Goal: Task Accomplishment & Management: Manage account settings

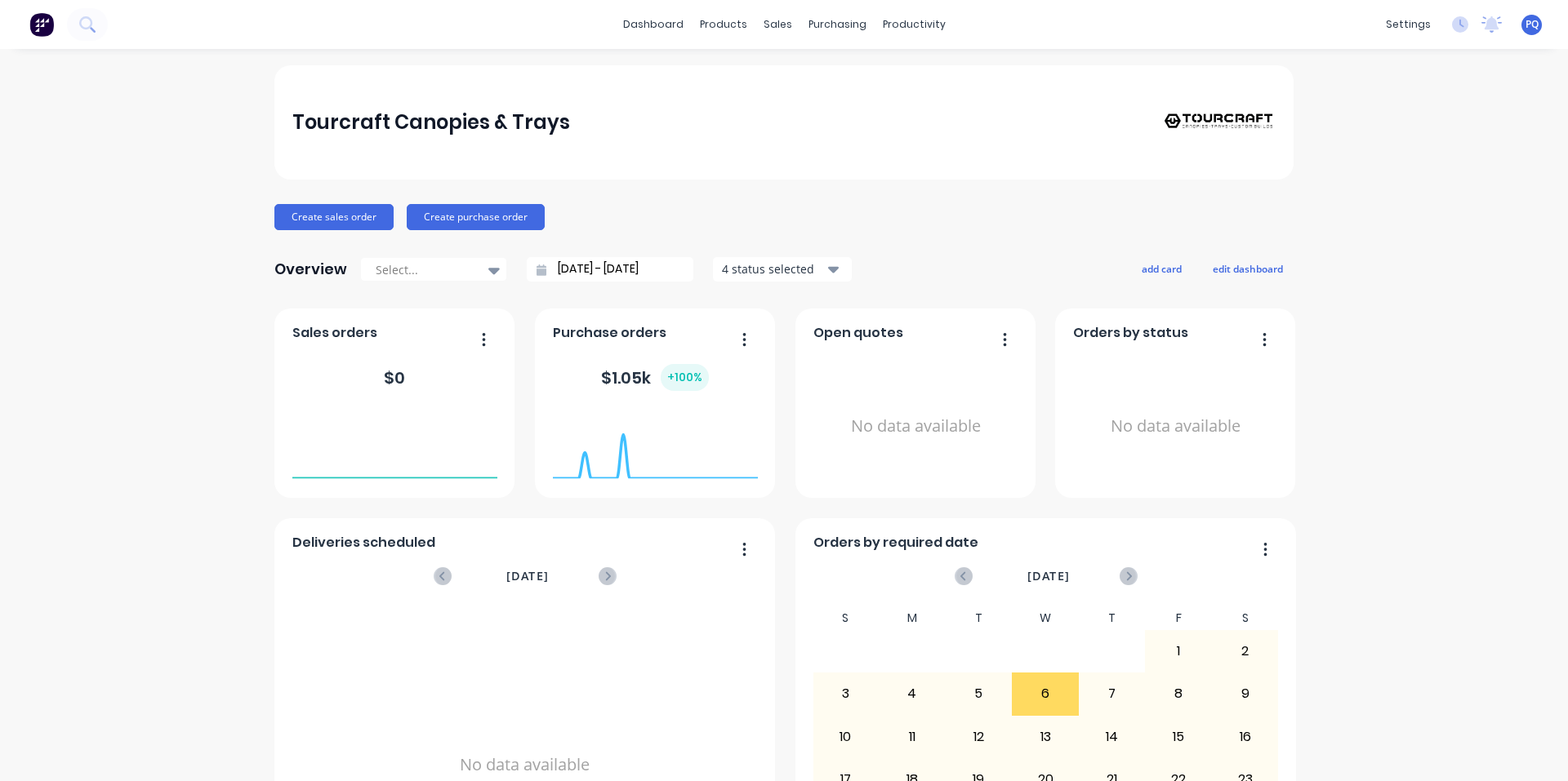
click at [1526, 29] on span "PQ" at bounding box center [1532, 24] width 13 height 15
click at [1414, 209] on button "Sign out" at bounding box center [1431, 204] width 217 height 32
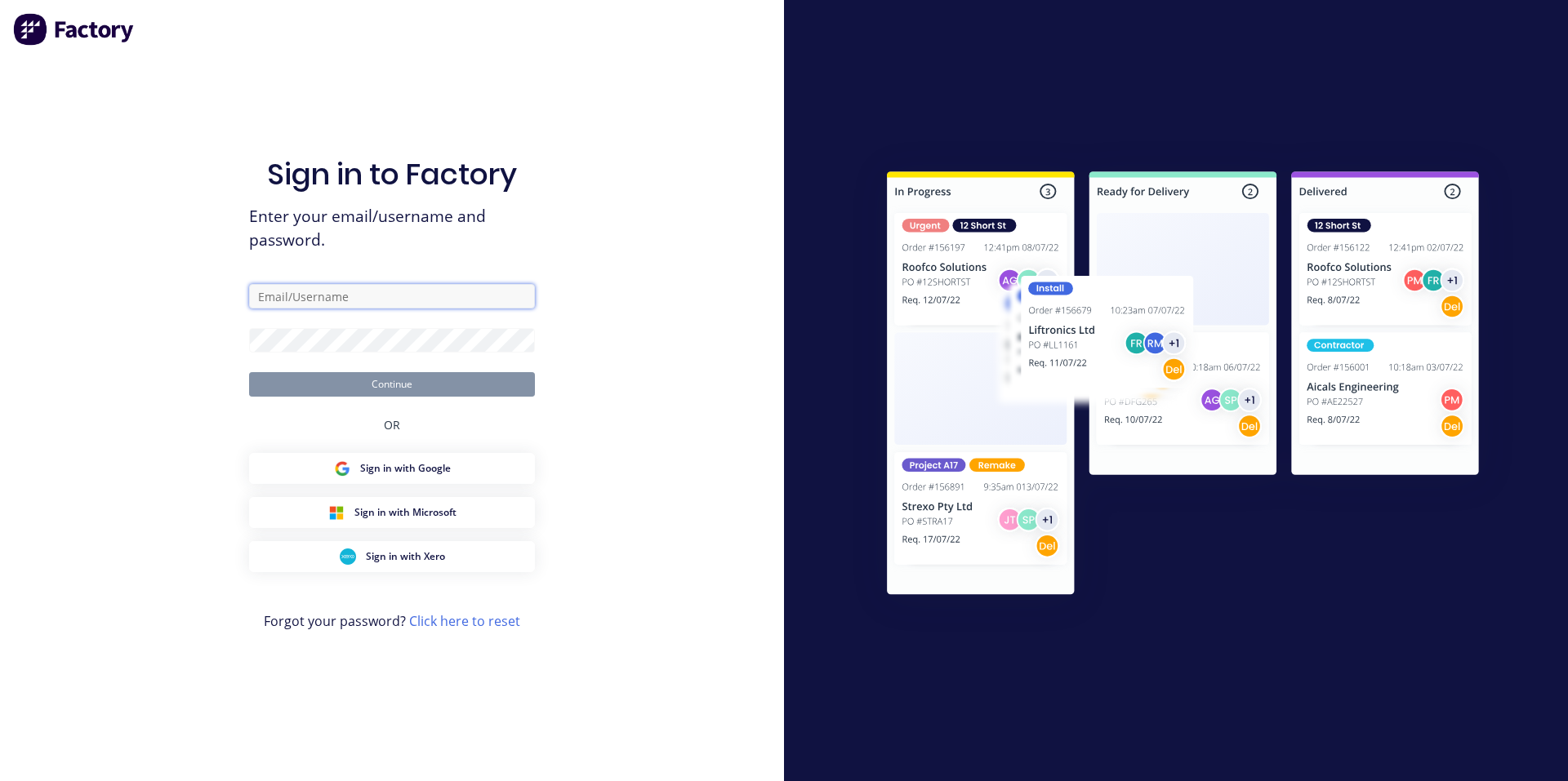
type input "[EMAIL_ADDRESS][DOMAIN_NAME]"
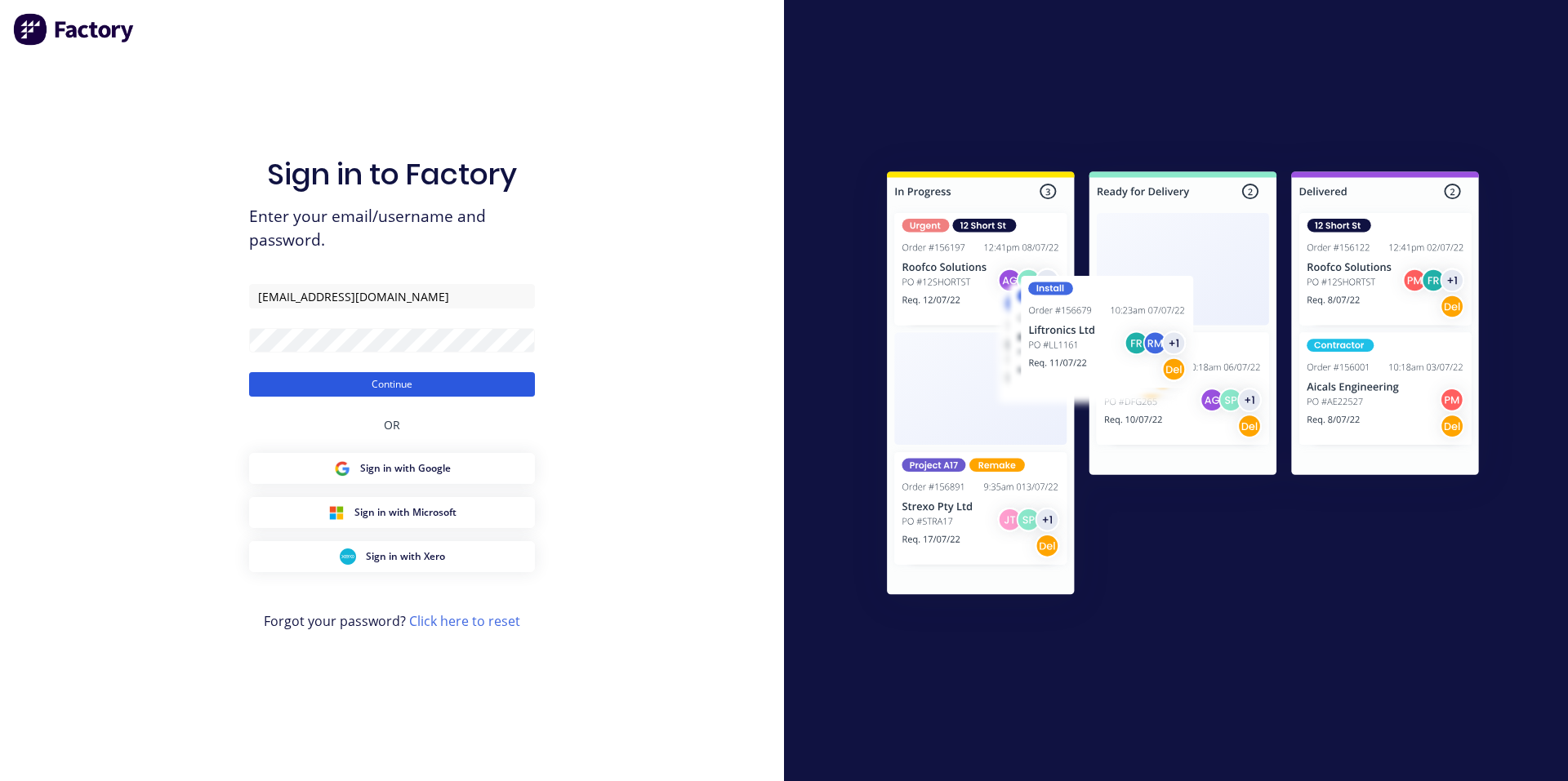
click at [348, 380] on button "Continue" at bounding box center [392, 384] width 286 height 24
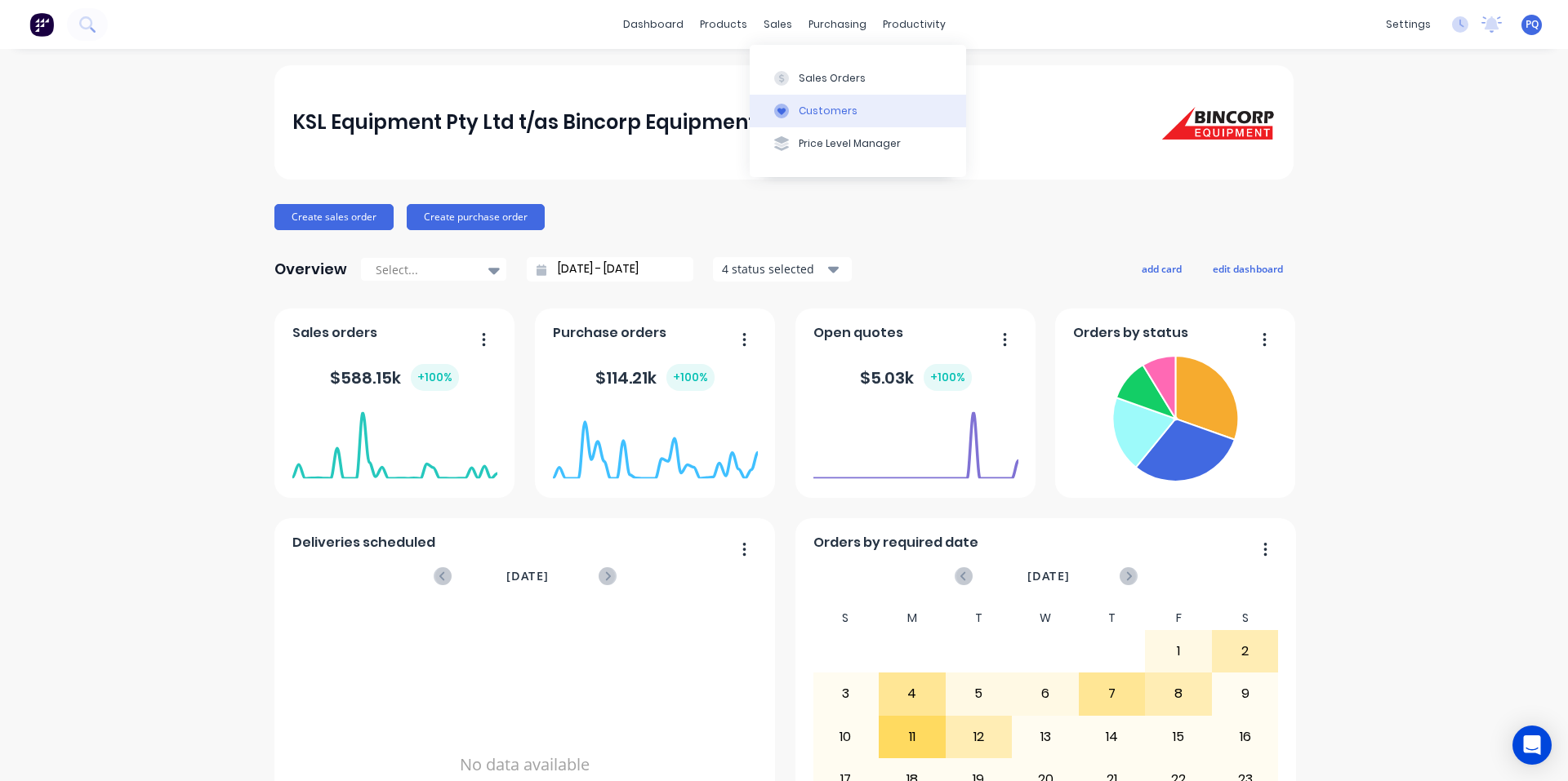
click at [788, 110] on icon at bounding box center [781, 111] width 15 height 15
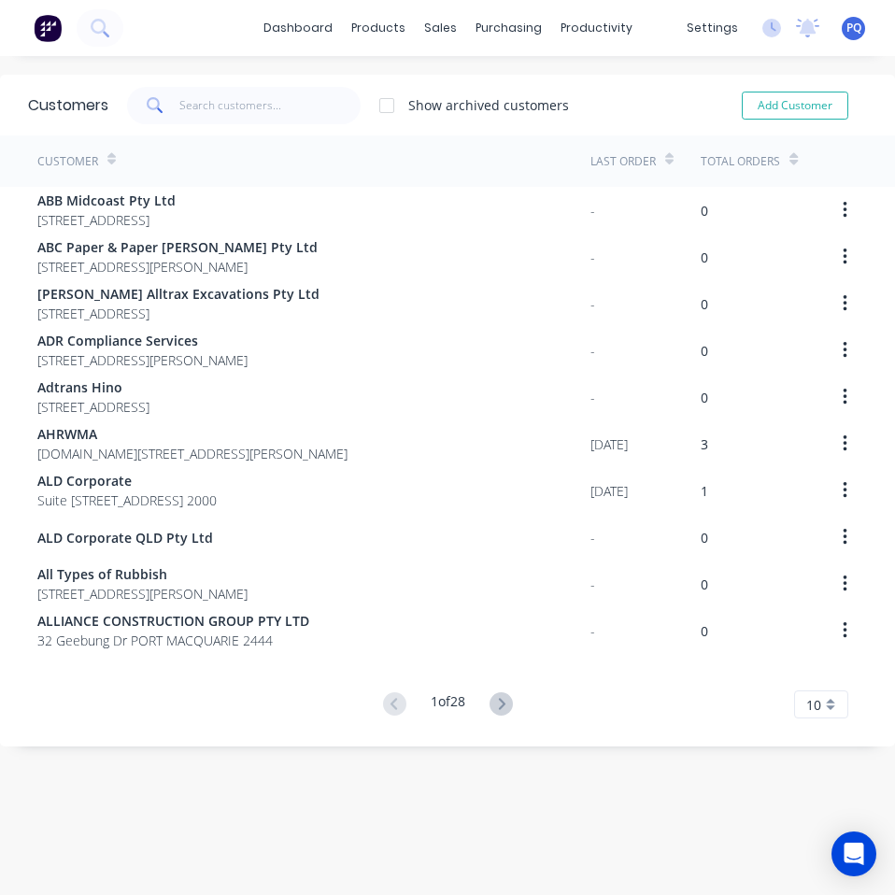
click at [819, 704] on div "10" at bounding box center [821, 705] width 54 height 28
click at [807, 673] on div "35" at bounding box center [821, 673] width 52 height 33
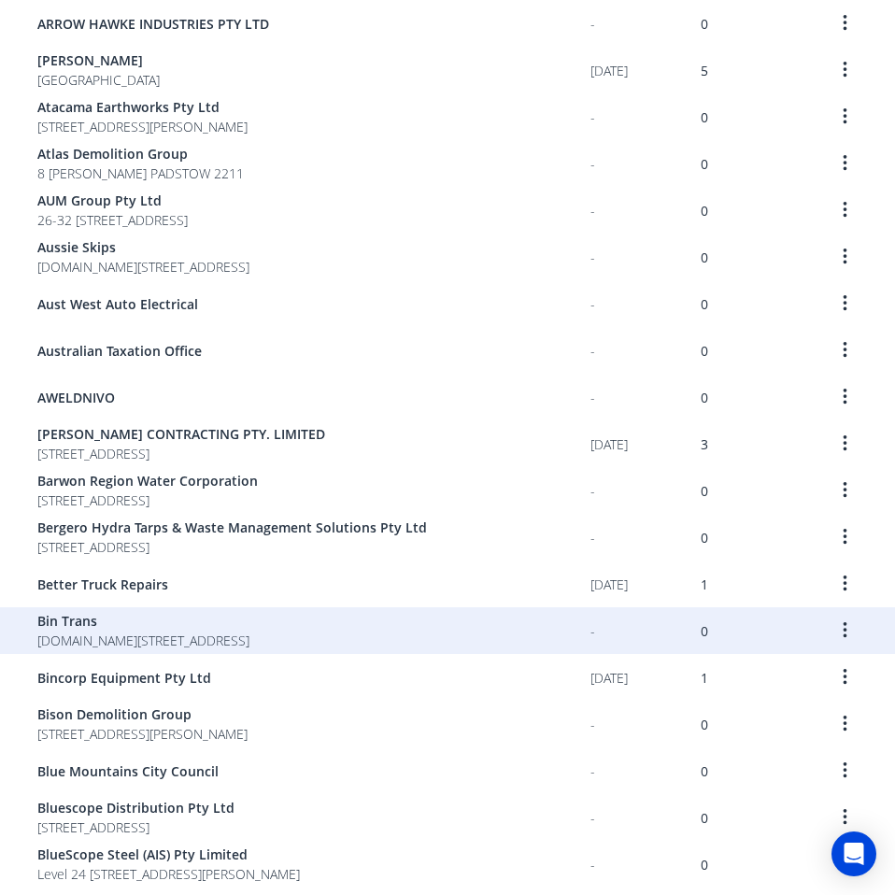
scroll to position [1028, 0]
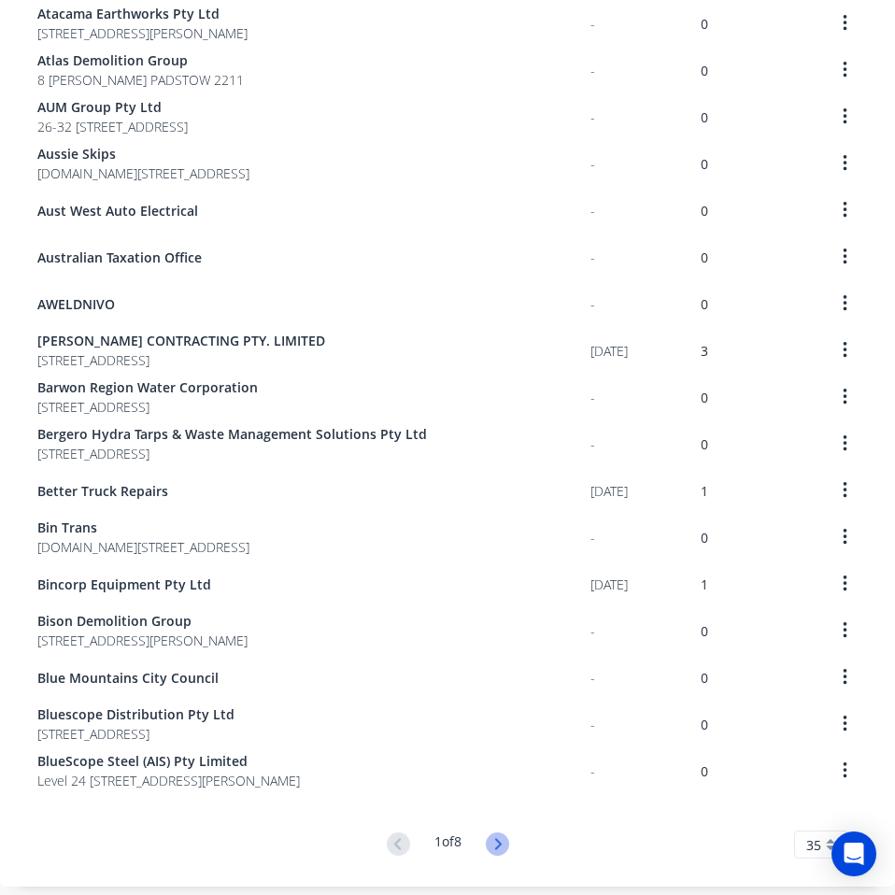
click at [487, 849] on icon at bounding box center [497, 844] width 23 height 23
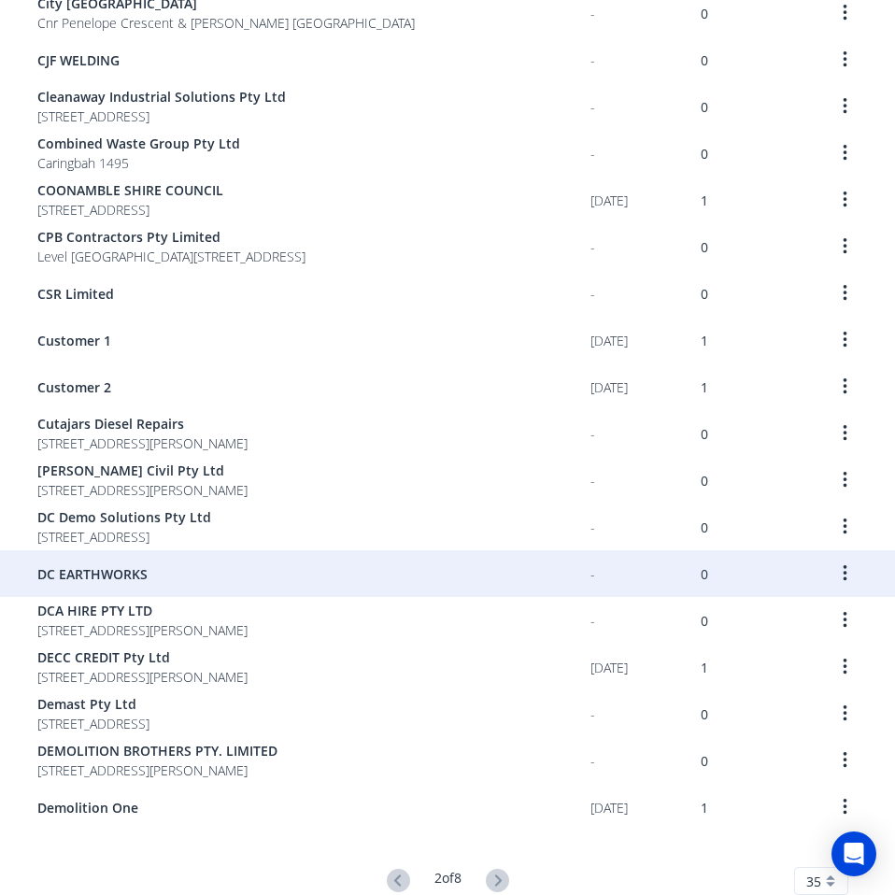
scroll to position [1085, 0]
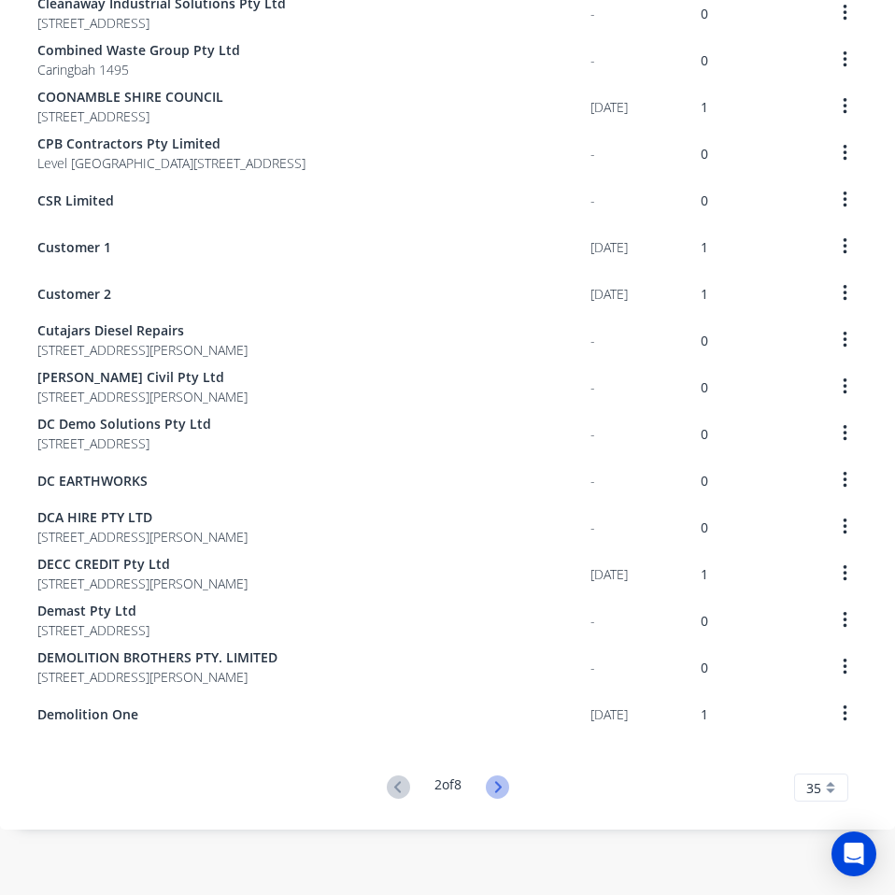
click at [495, 790] on icon at bounding box center [497, 786] width 7 height 11
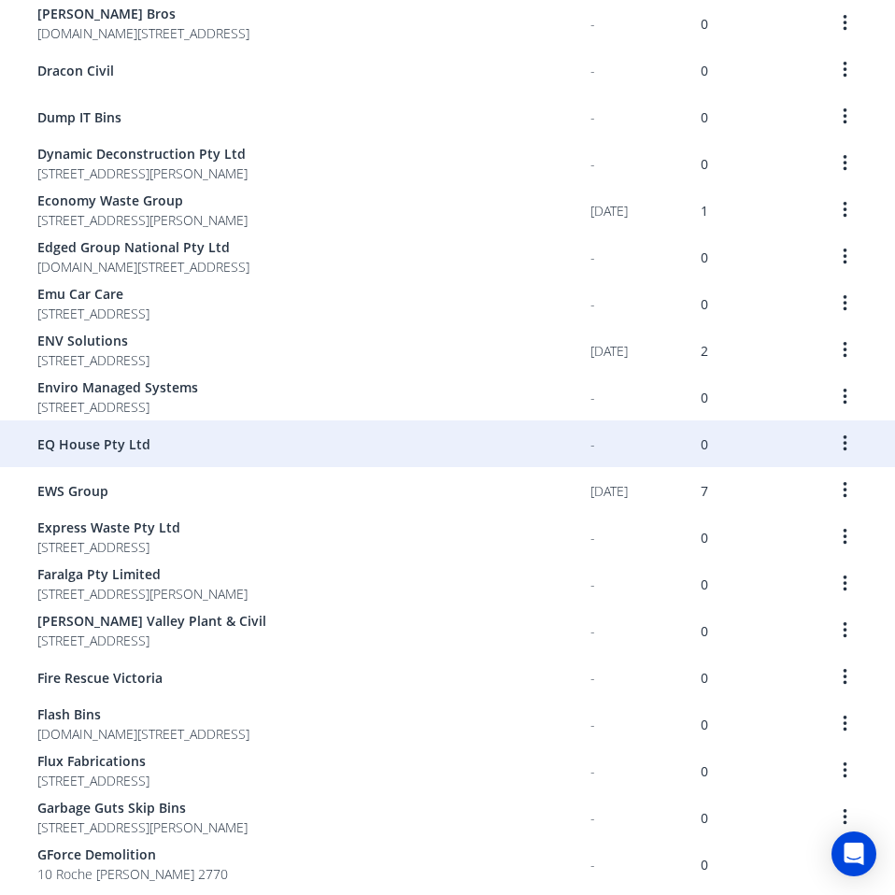
scroll to position [467, 0]
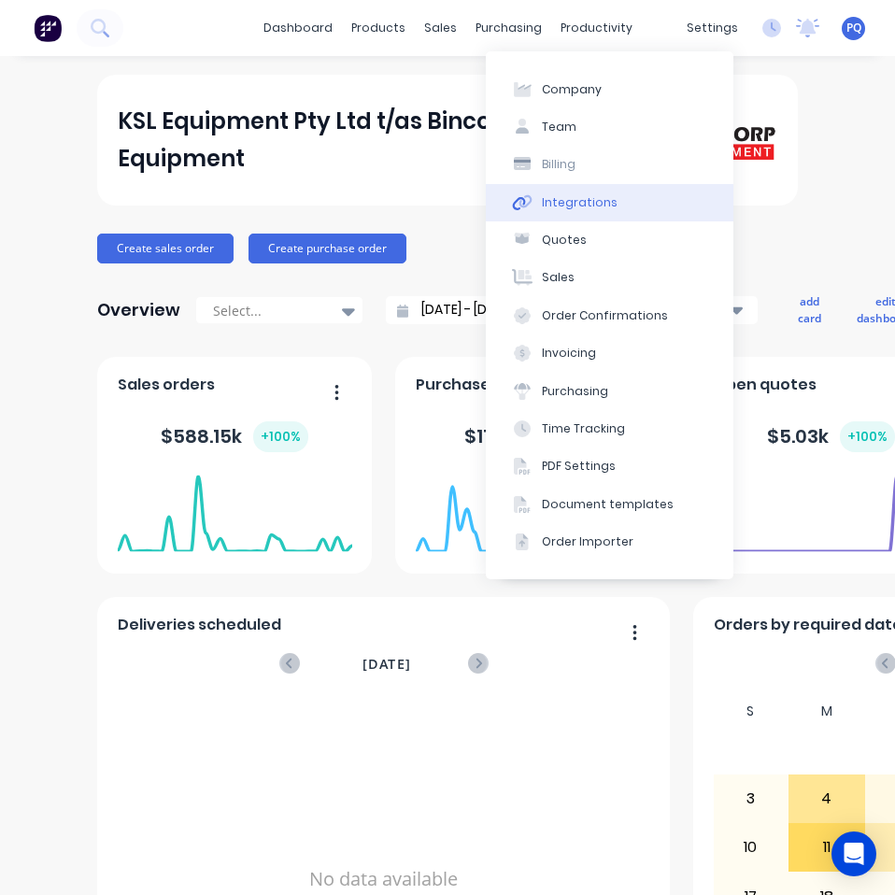
click at [586, 204] on div "Integrations" at bounding box center [580, 202] width 76 height 17
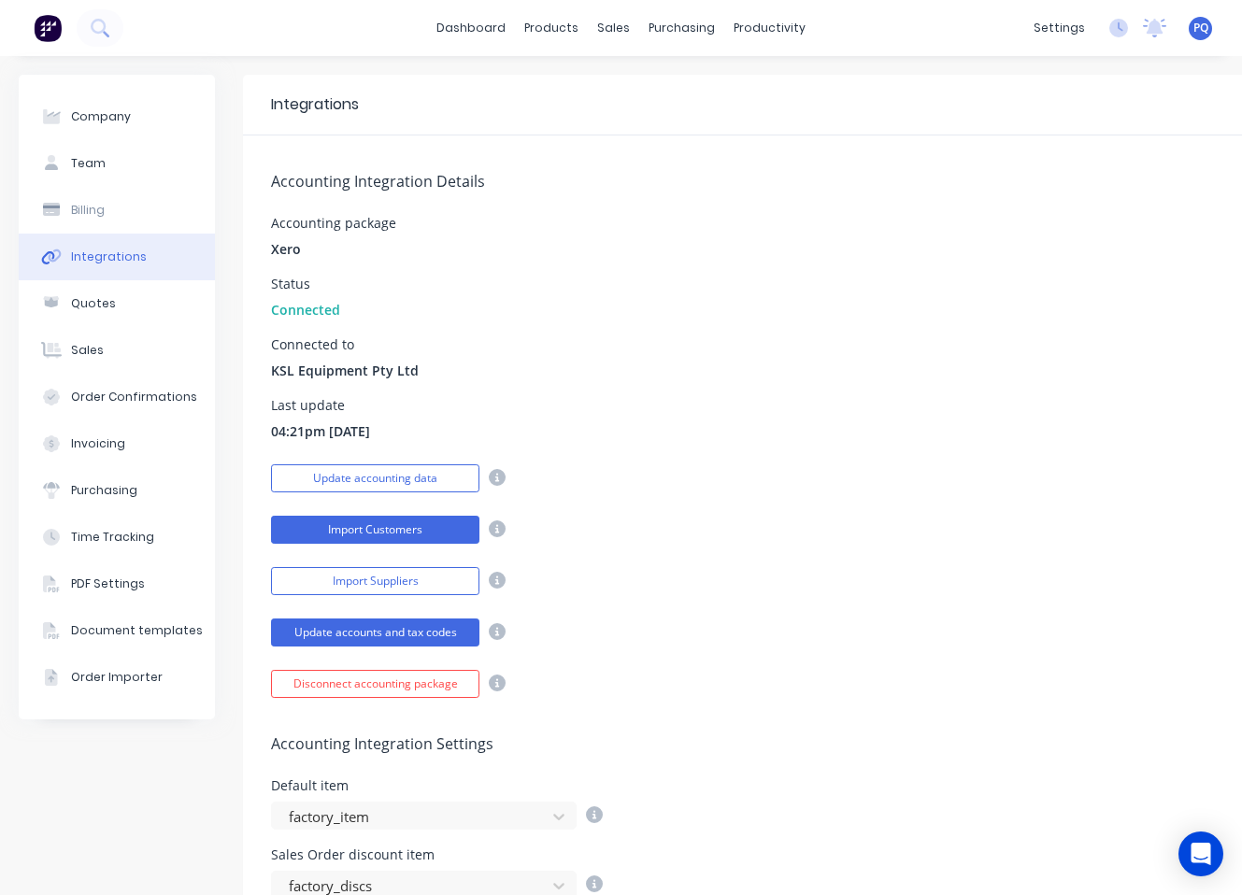
click at [342, 527] on button "Import Customers" at bounding box center [375, 530] width 208 height 28
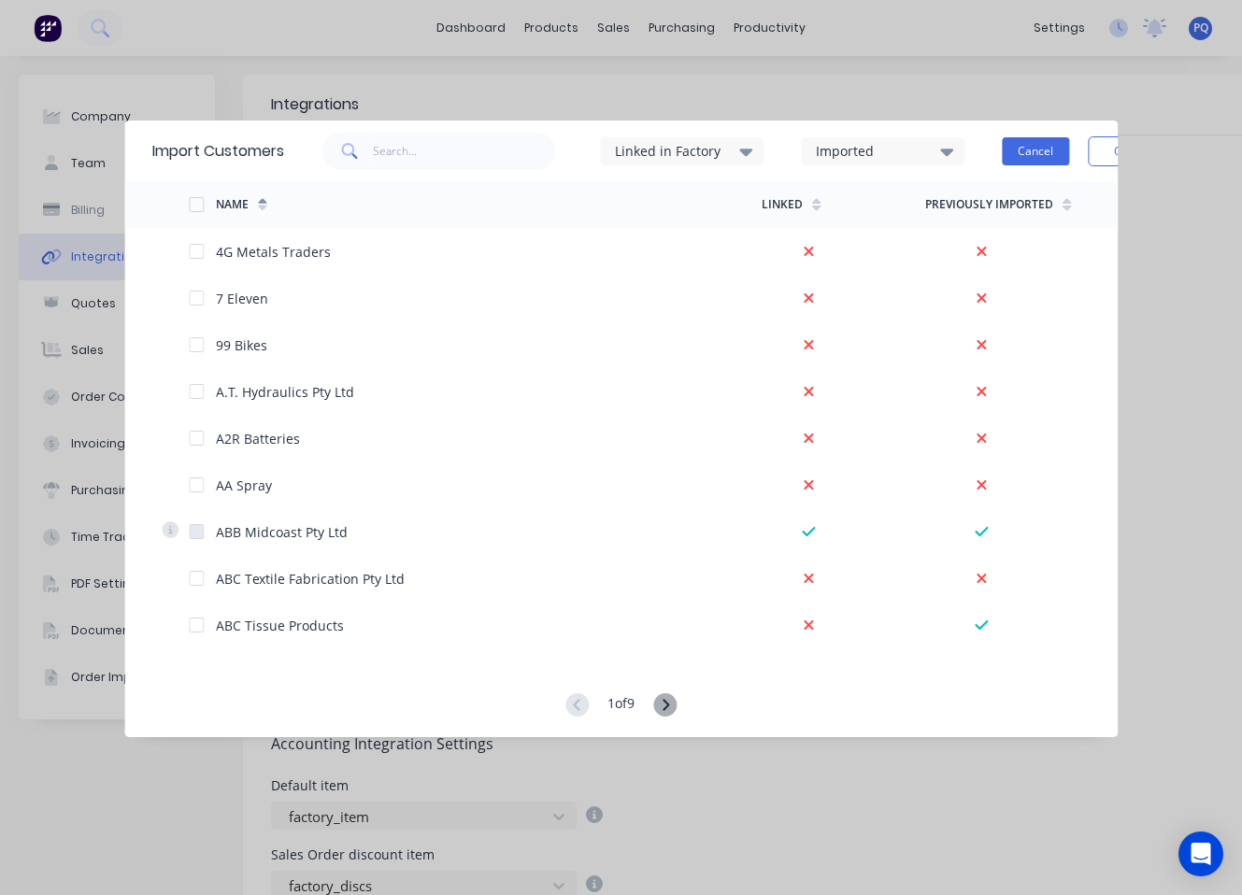
click at [894, 154] on button "Cancel" at bounding box center [1035, 151] width 67 height 28
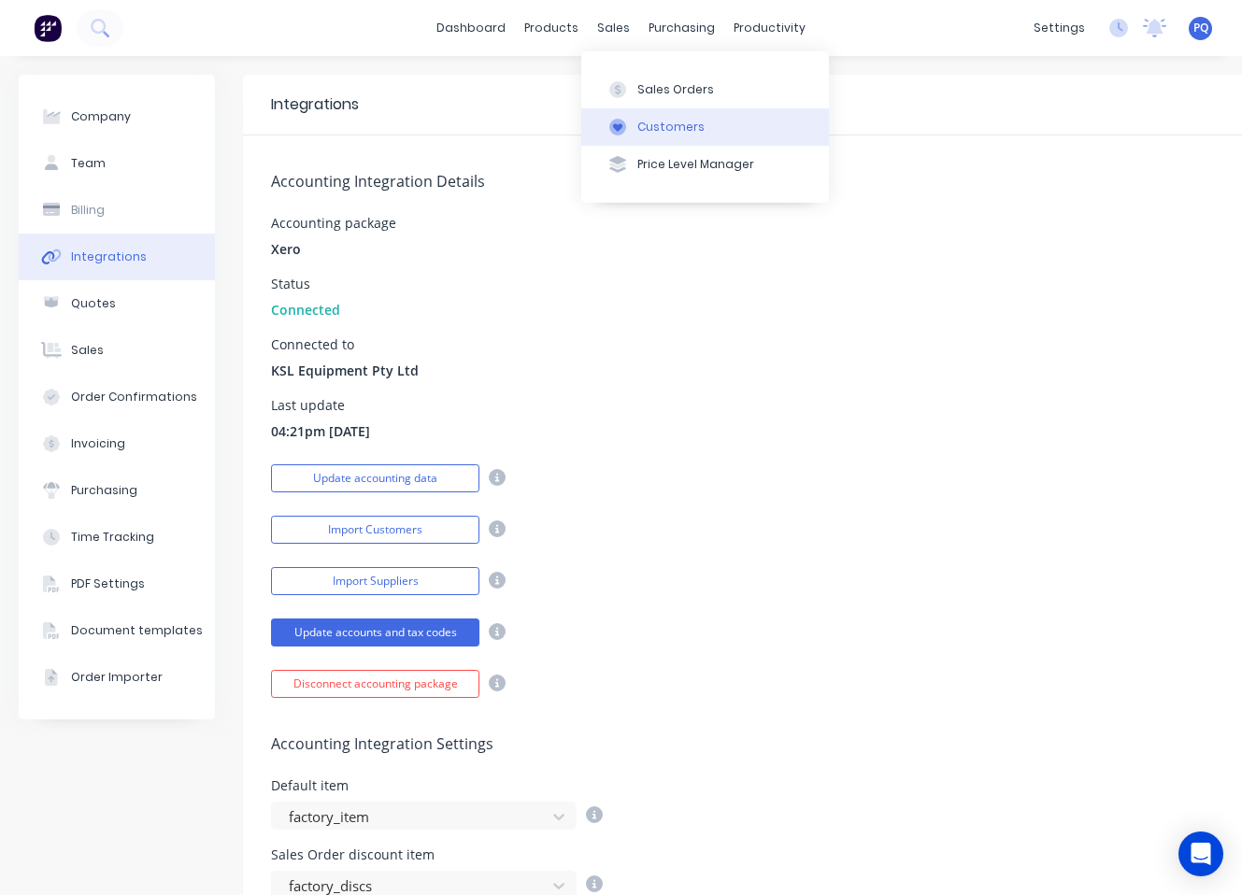
click at [629, 135] on div at bounding box center [618, 127] width 28 height 17
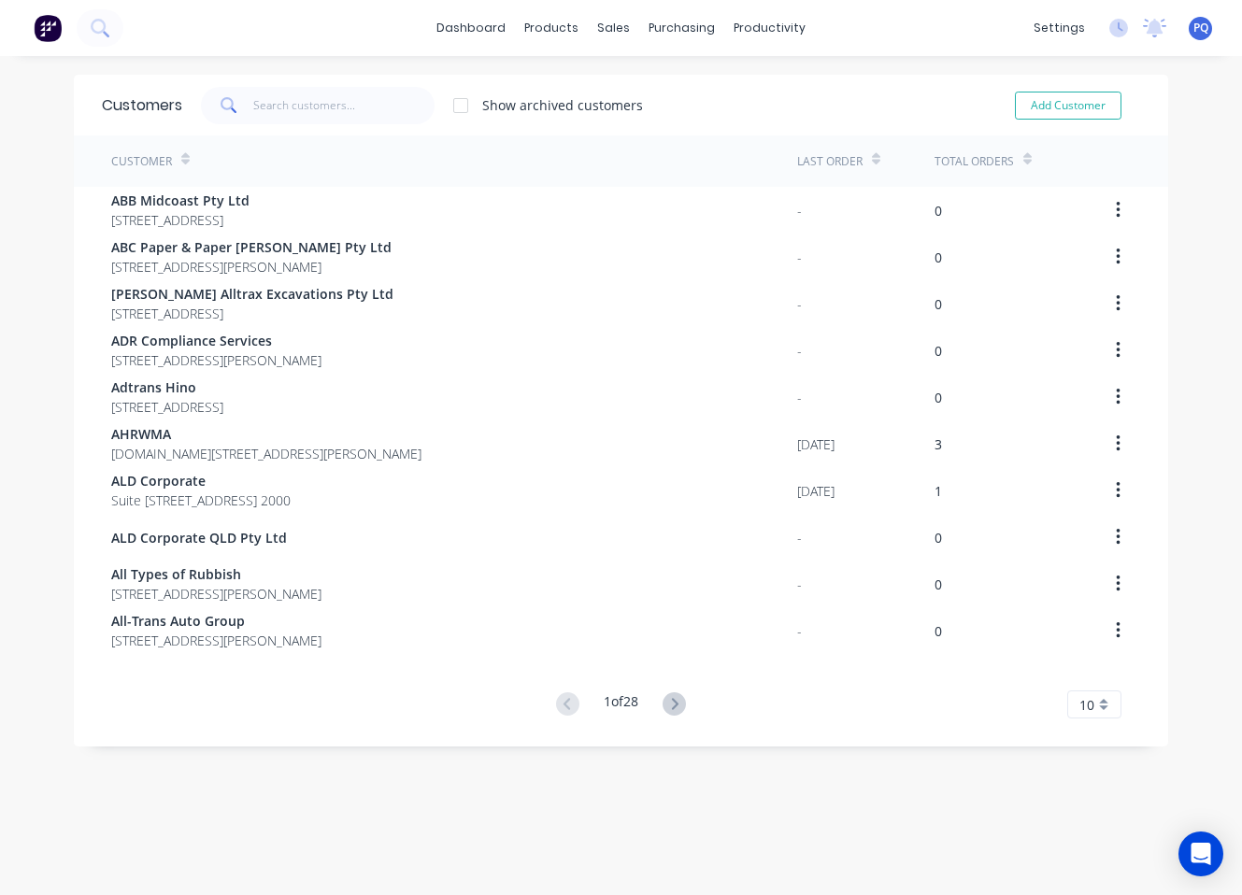
click at [894, 701] on div "10" at bounding box center [1094, 705] width 54 height 28
click at [894, 671] on div "35" at bounding box center [1094, 673] width 52 height 33
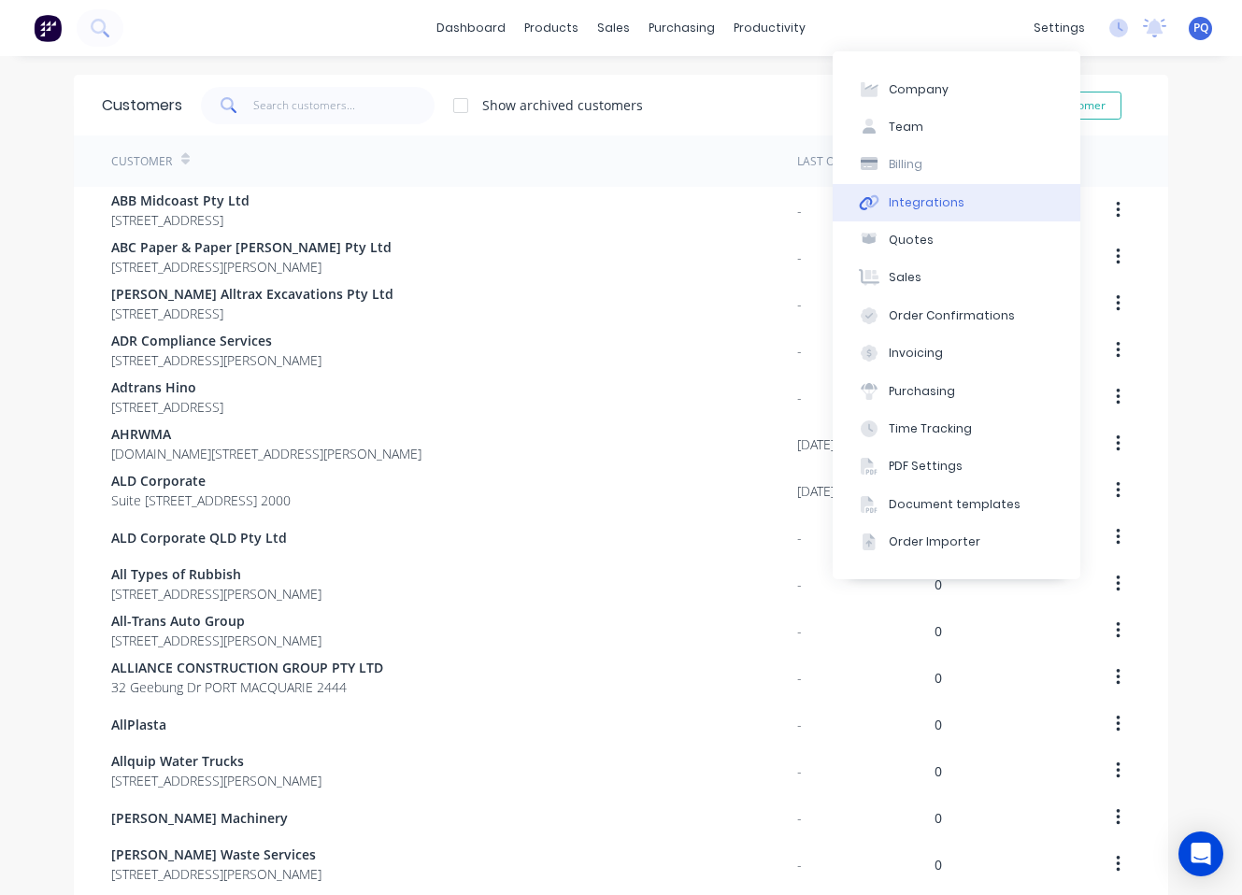
click at [894, 204] on div "Integrations" at bounding box center [927, 202] width 76 height 17
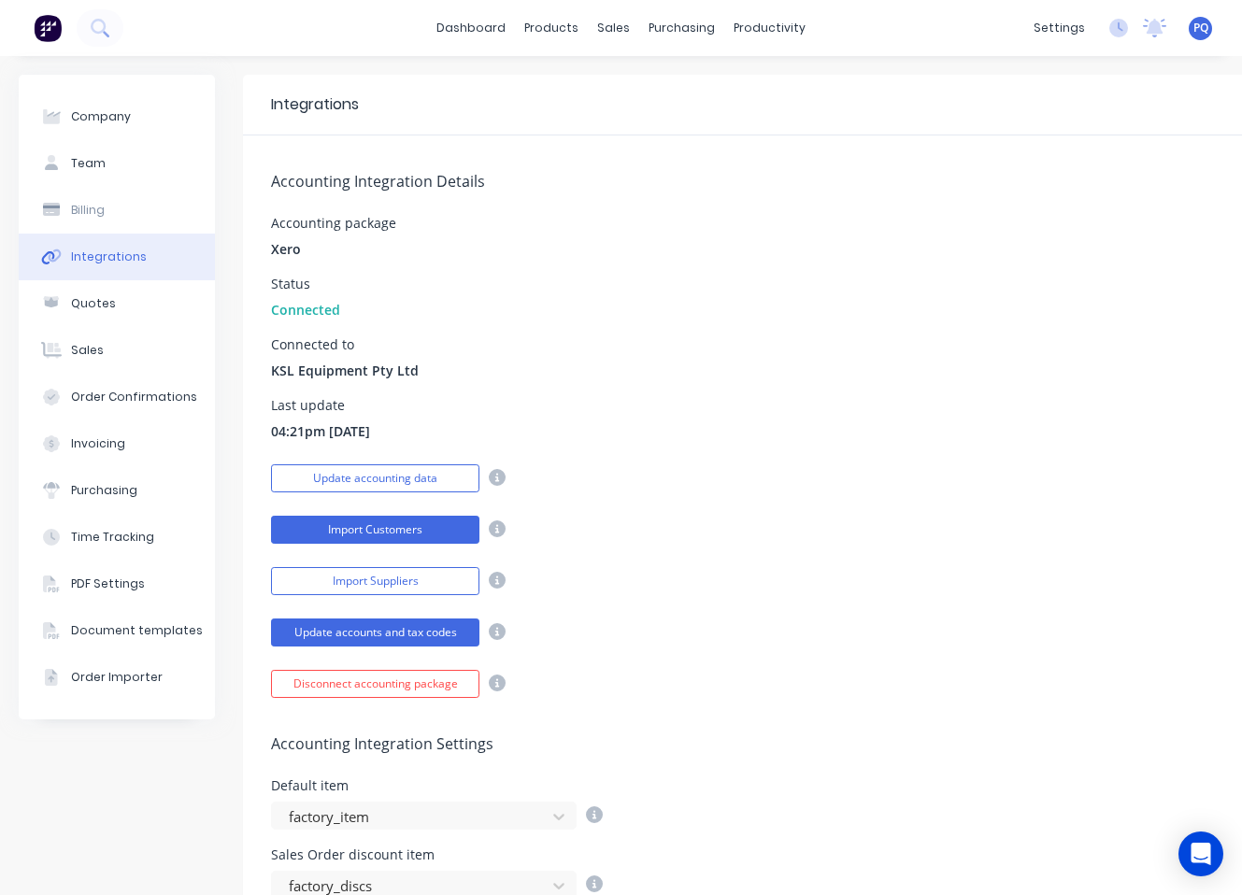
click at [339, 533] on button "Import Customers" at bounding box center [375, 530] width 208 height 28
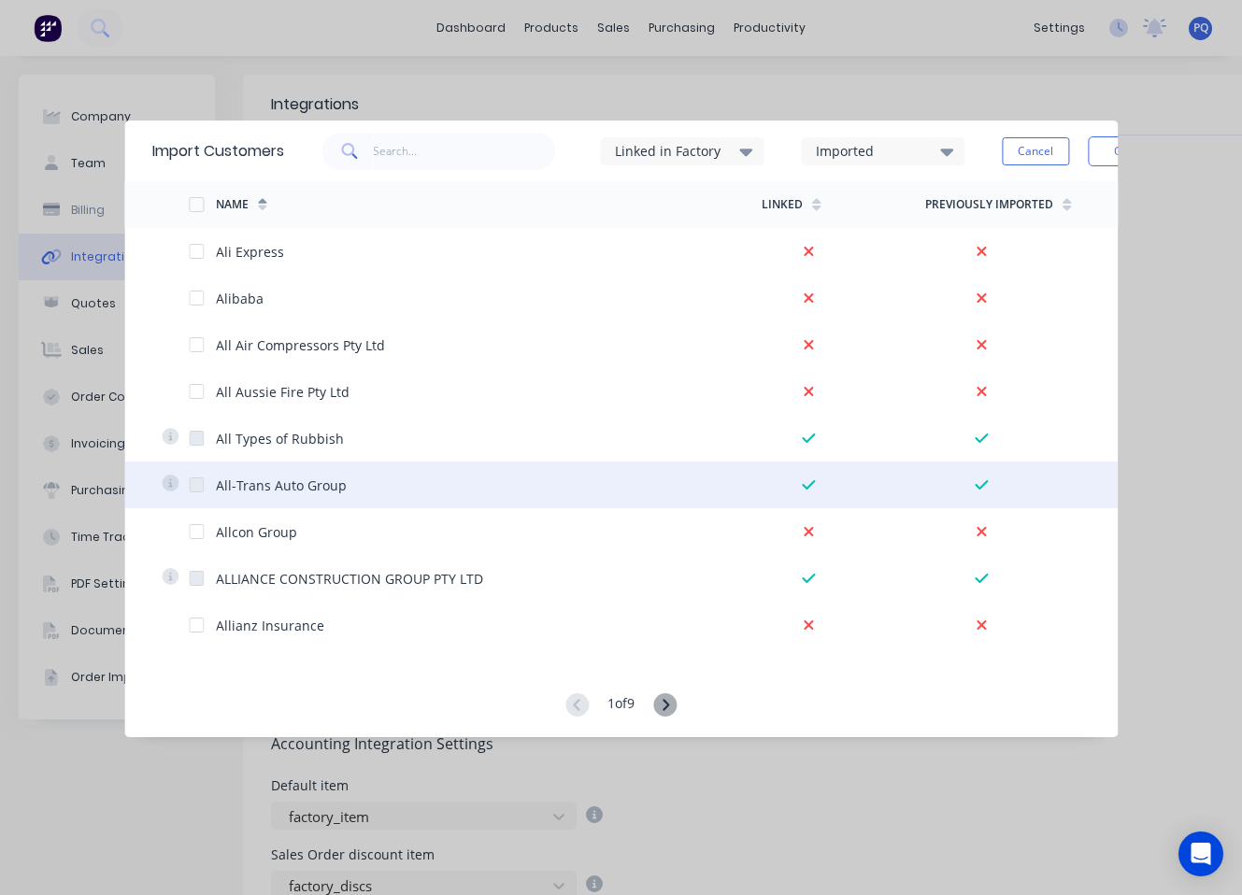
scroll to position [1308, 0]
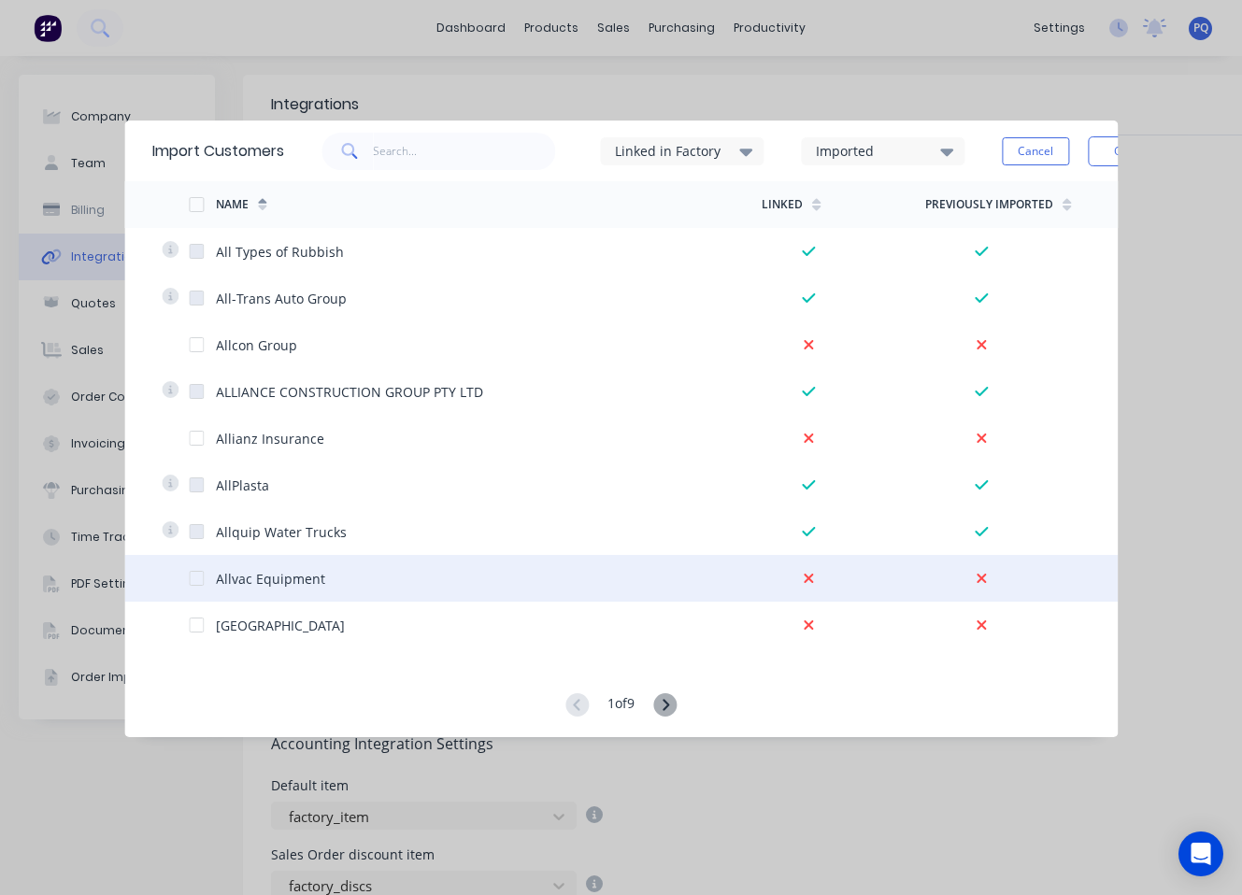
click at [193, 584] on div at bounding box center [196, 578] width 37 height 37
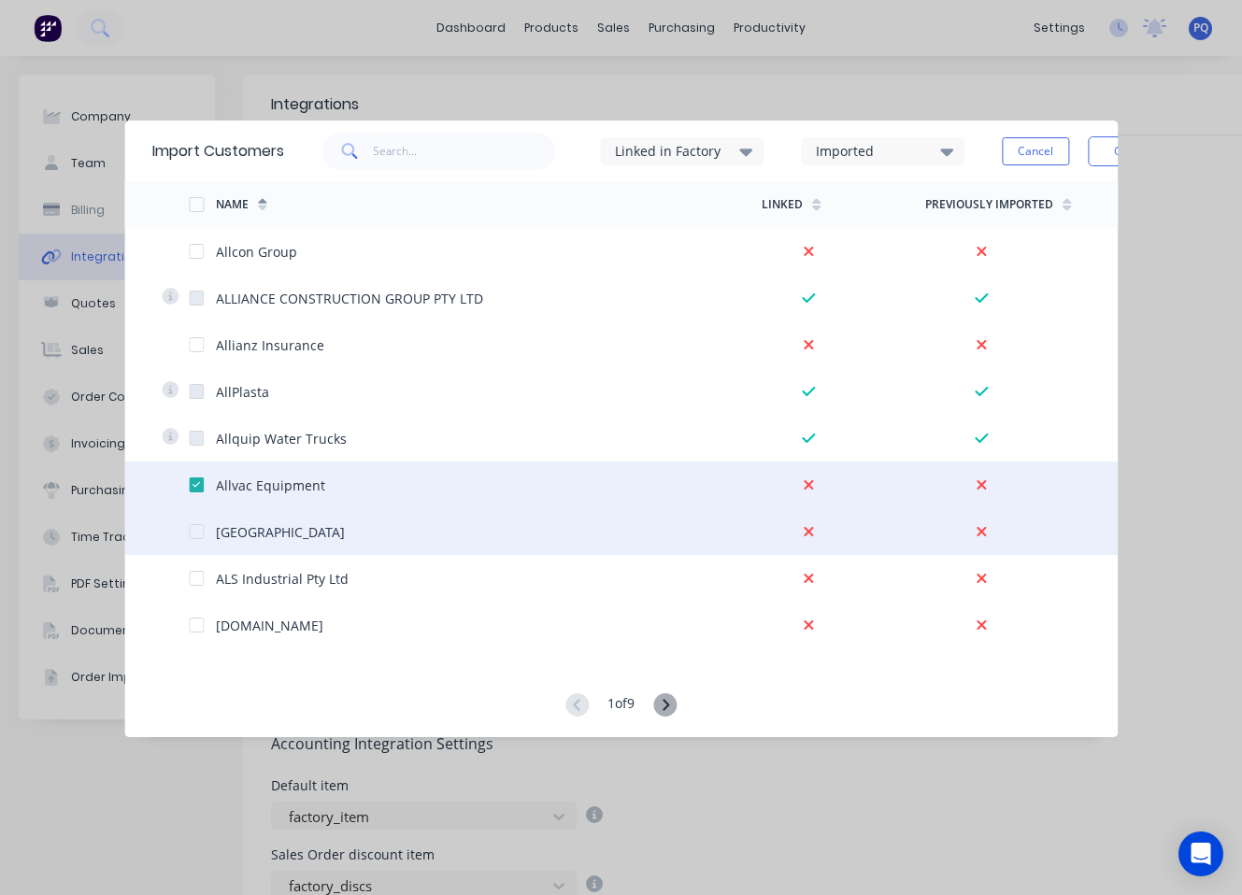
scroll to position [1589, 0]
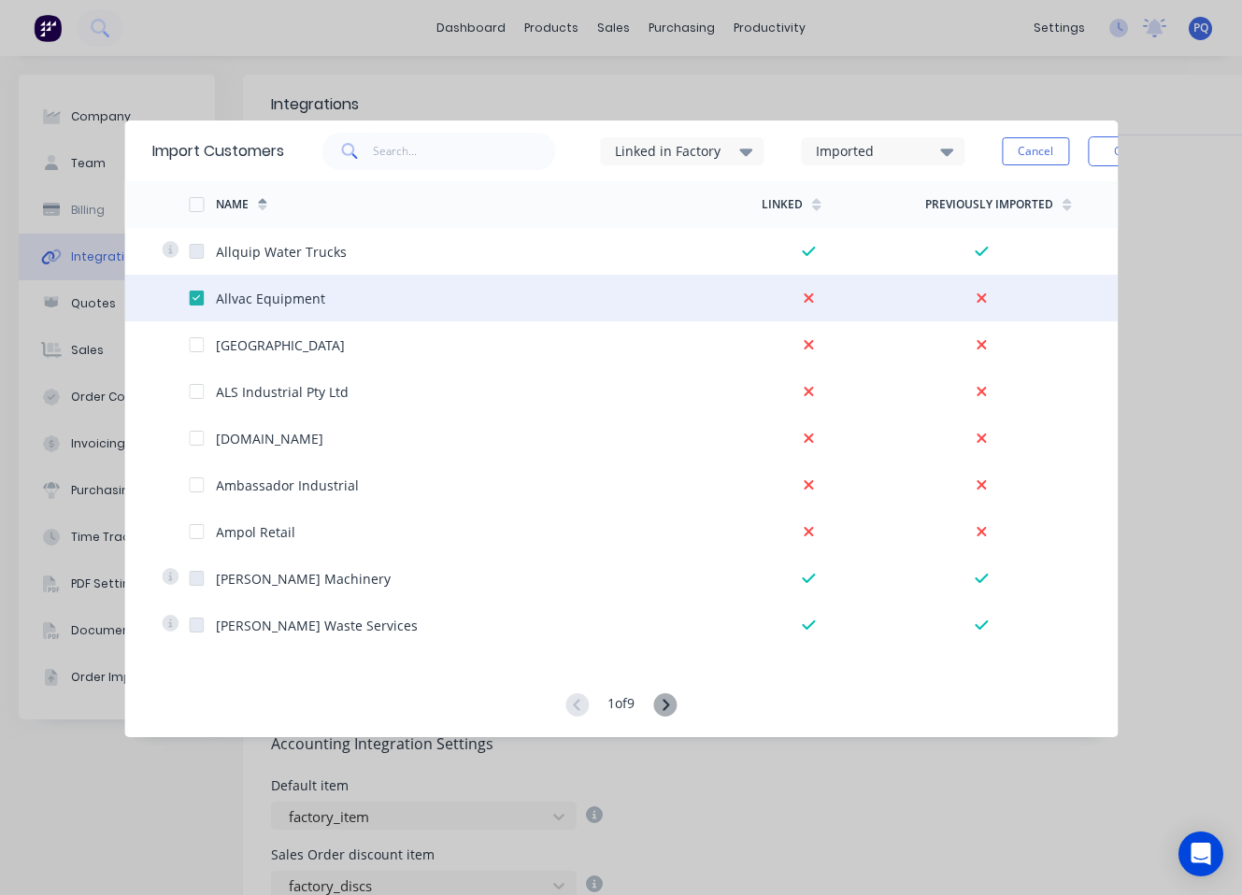
click at [847, 158] on div "Imported" at bounding box center [875, 151] width 118 height 20
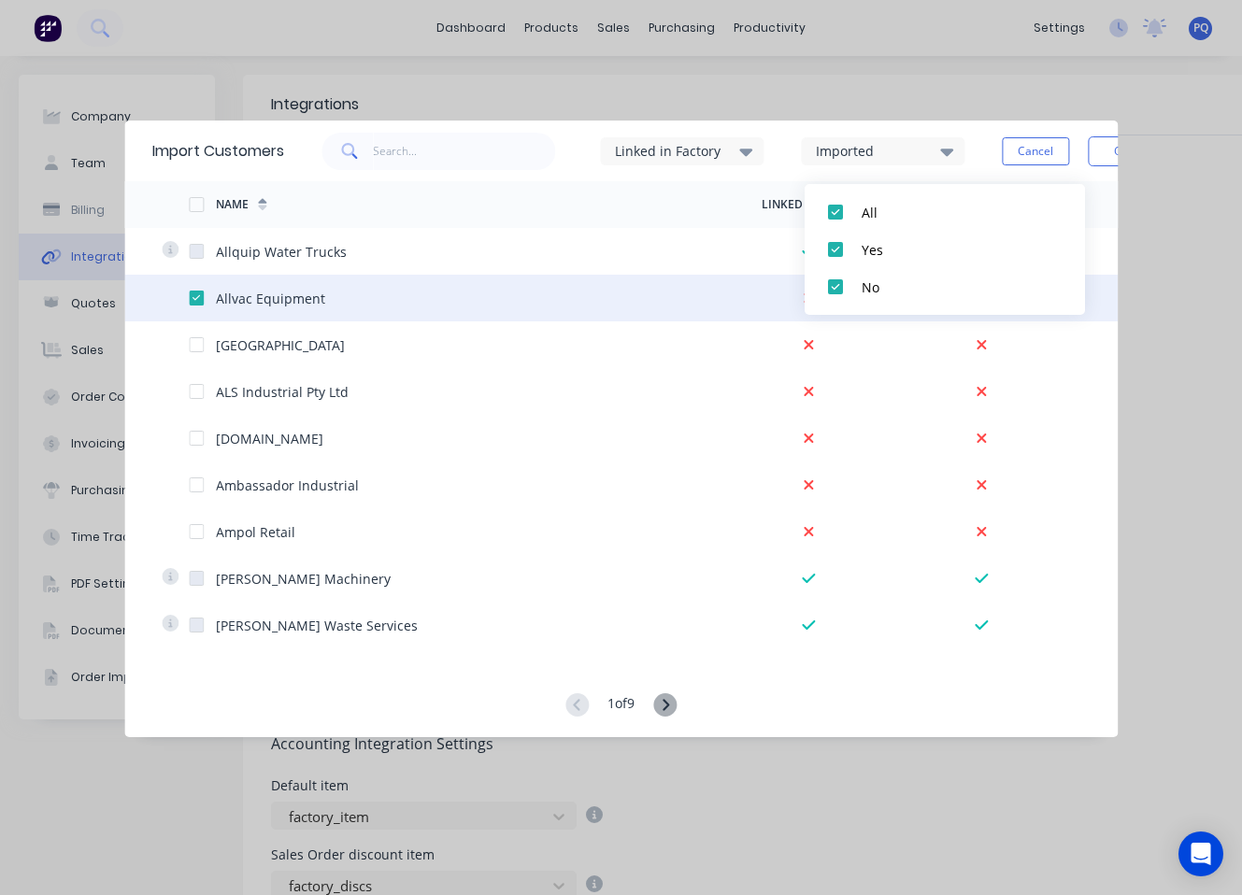
click at [793, 159] on div "Linked in Factory" at bounding box center [700, 151] width 201 height 56
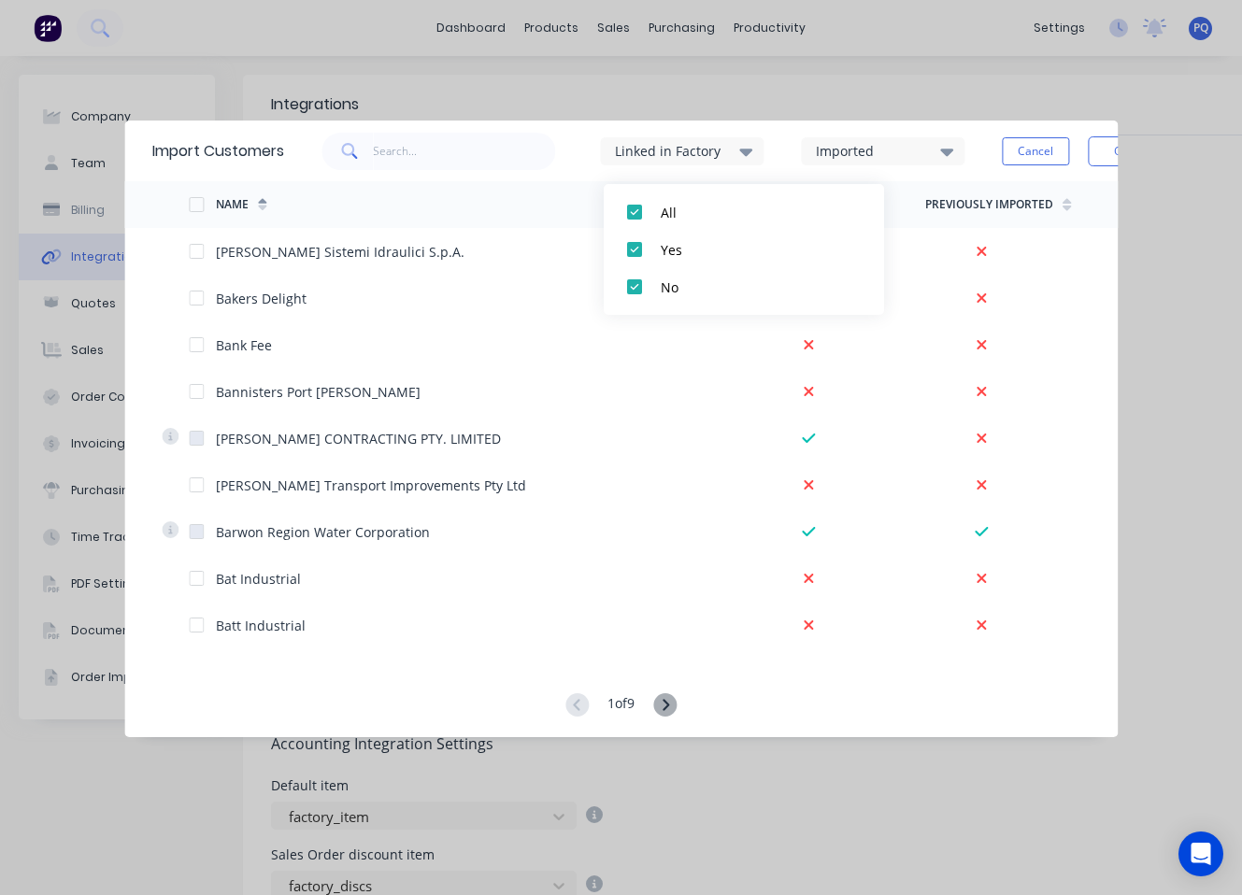
scroll to position [4244, 0]
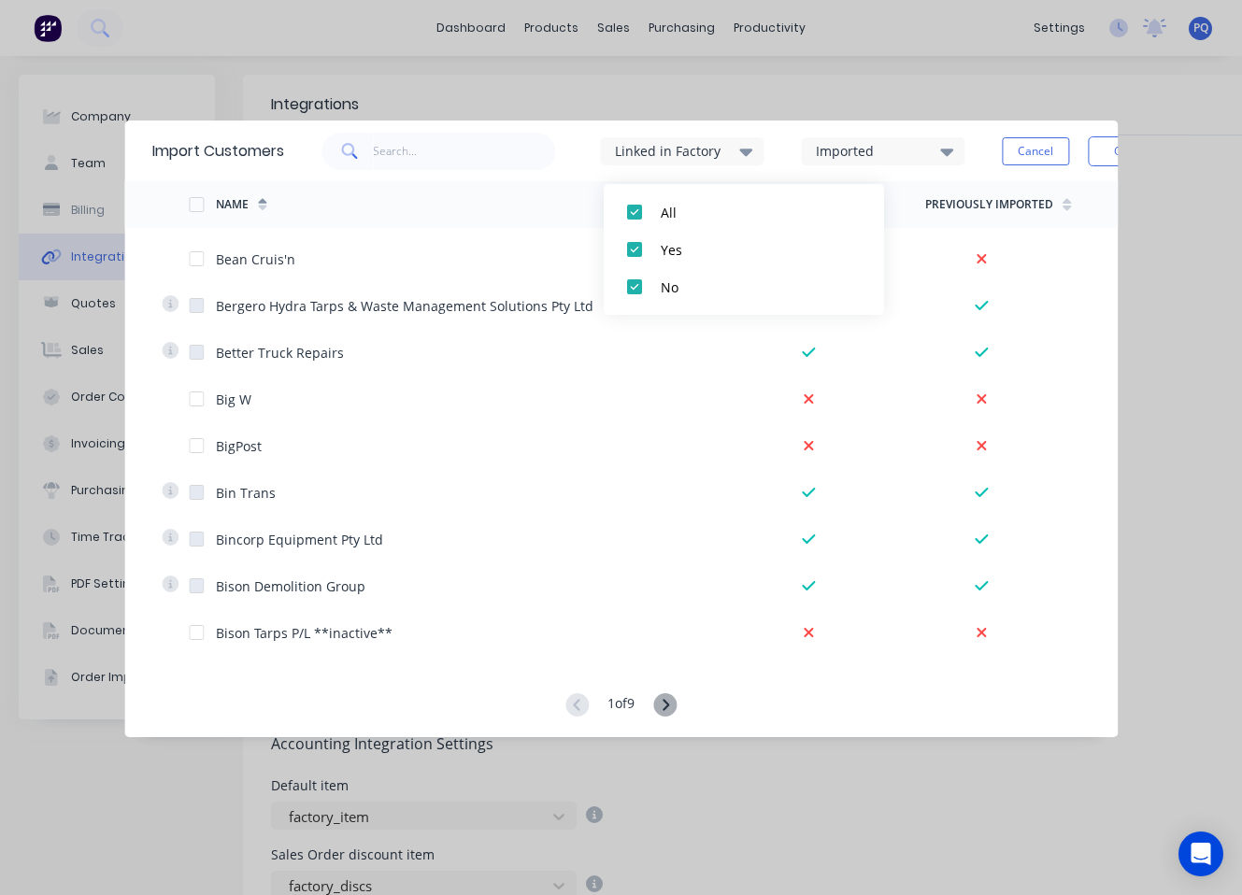
click at [789, 144] on div "Linked in Factory" at bounding box center [700, 151] width 201 height 56
click at [669, 704] on icon at bounding box center [666, 704] width 7 height 11
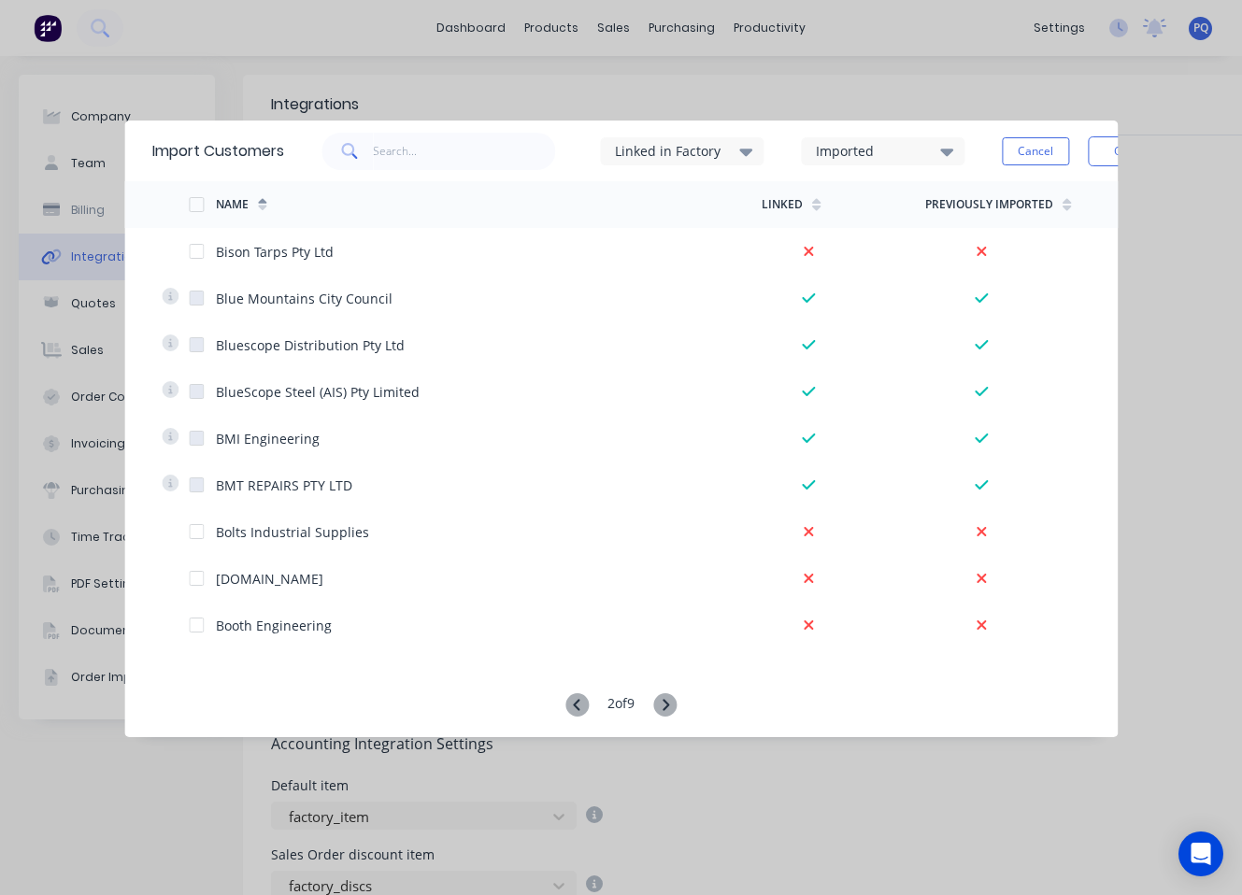
click at [565, 696] on icon at bounding box center [576, 704] width 23 height 23
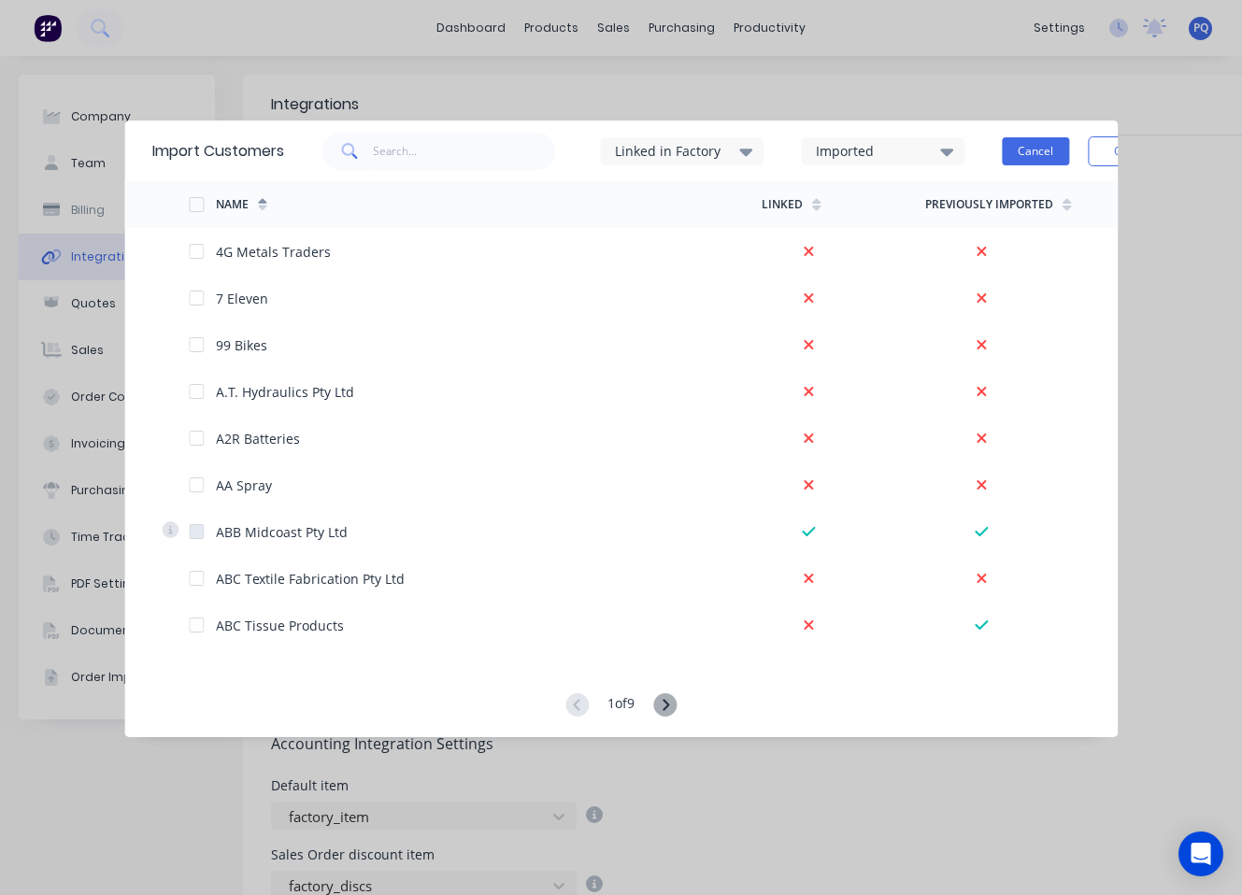
click at [894, 143] on button "Cancel" at bounding box center [1035, 151] width 67 height 28
